Goal: Information Seeking & Learning: Compare options

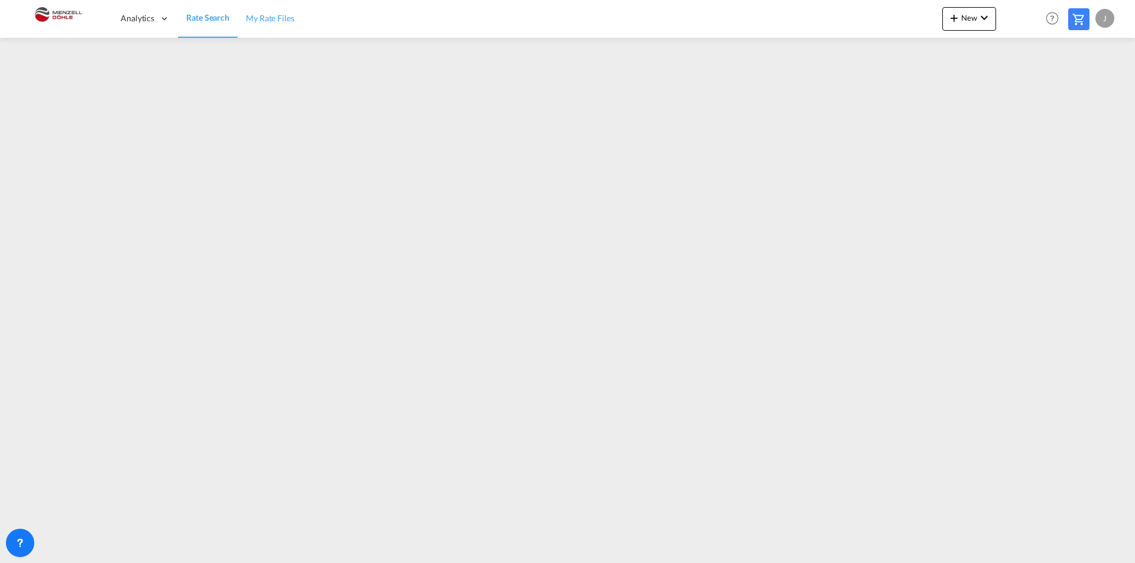
click at [278, 13] on span "My Rate Files" at bounding box center [270, 18] width 48 height 10
click at [209, 17] on span "Rate Search" at bounding box center [207, 18] width 43 height 10
click at [217, 15] on span "Rate Search" at bounding box center [207, 17] width 43 height 10
